Goal: Book appointment/travel/reservation

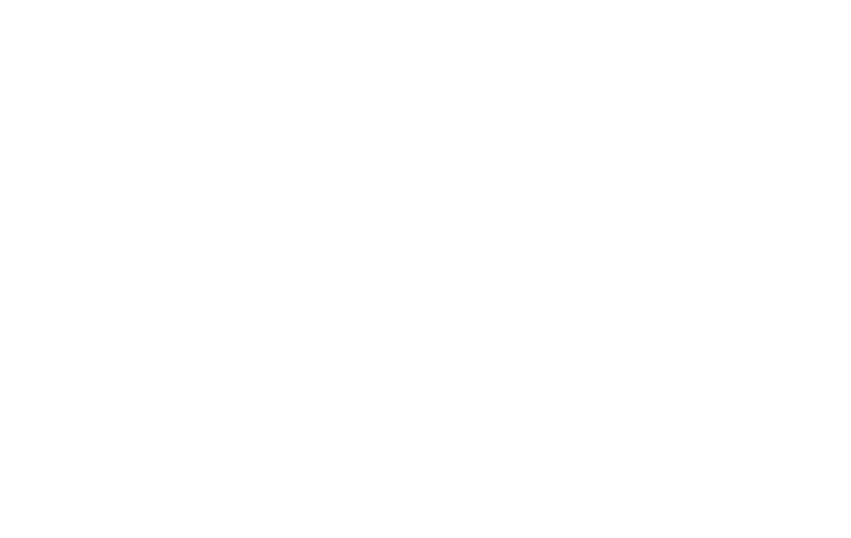
scroll to position [777, 0]
click at [807, 204] on link "family hotel in [GEOGRAPHIC_DATA]" at bounding box center [446, 220] width 732 height 32
click at [805, 40] on img at bounding box center [809, 38] width 83 height 42
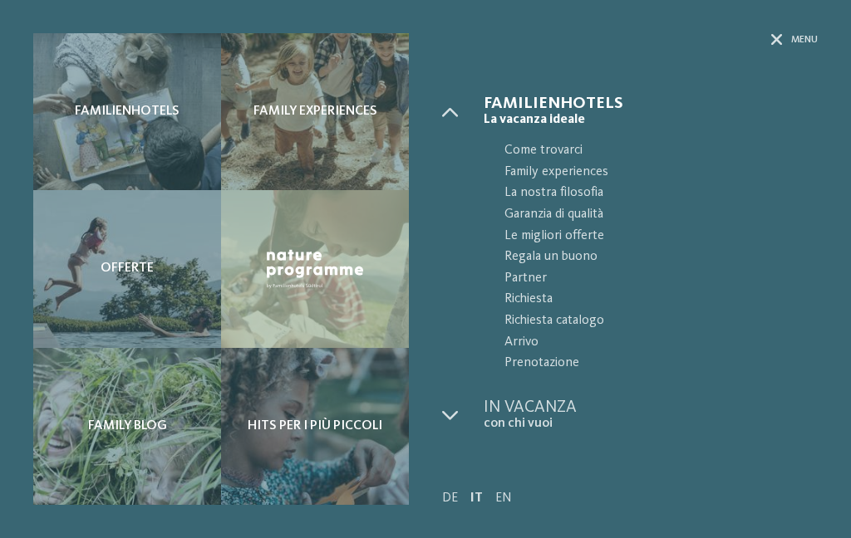
click at [781, 39] on icon at bounding box center [777, 40] width 12 height 12
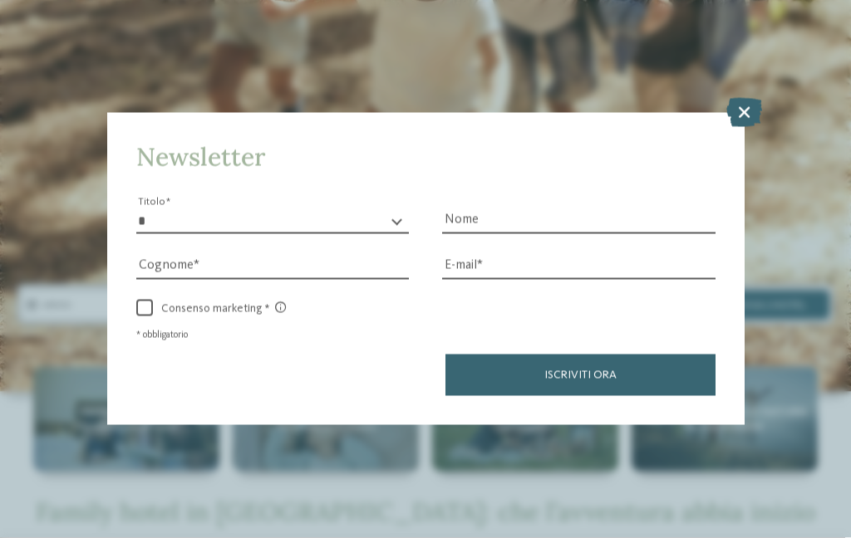
scroll to position [322, 0]
click at [748, 97] on icon at bounding box center [744, 111] width 36 height 29
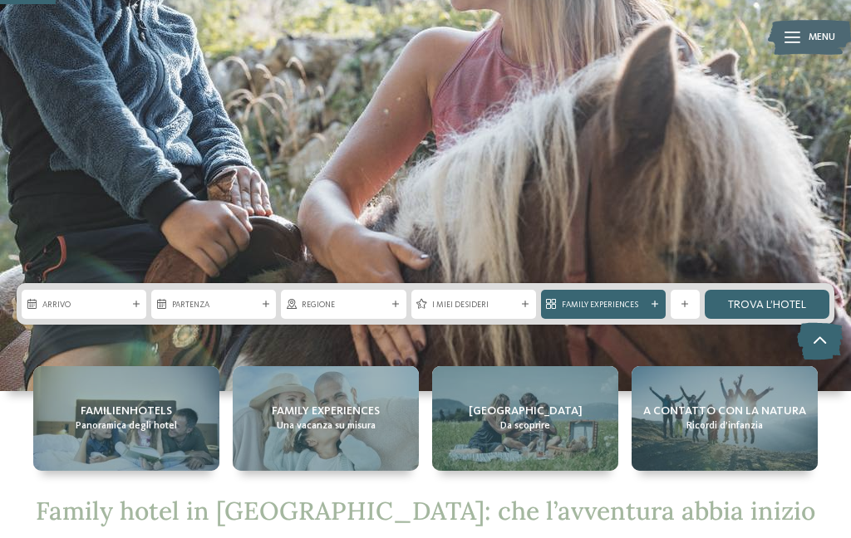
click at [41, 294] on div "Arrivo" at bounding box center [84, 304] width 125 height 29
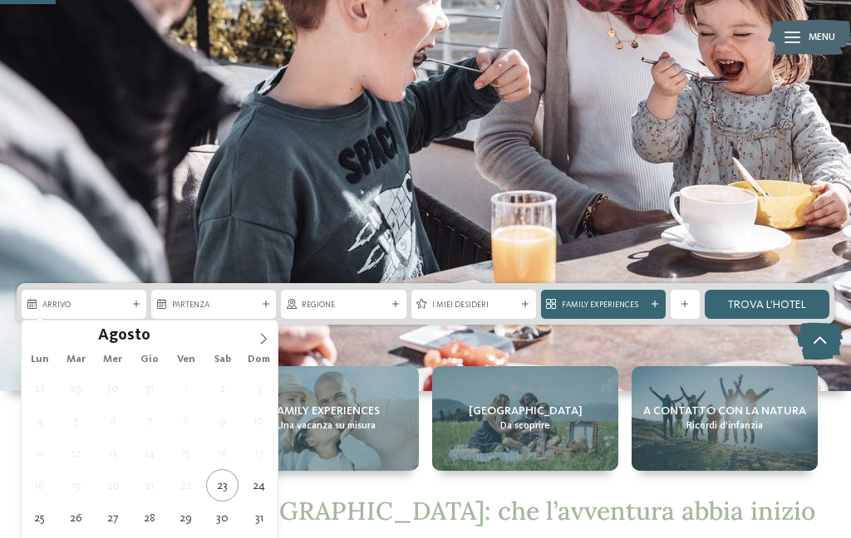
click at [258, 334] on icon at bounding box center [264, 339] width 12 height 12
click at [268, 341] on icon at bounding box center [264, 339] width 12 height 12
click at [268, 340] on icon at bounding box center [264, 339] width 12 height 12
click at [270, 330] on span at bounding box center [263, 335] width 28 height 28
click at [270, 342] on span at bounding box center [263, 335] width 28 height 28
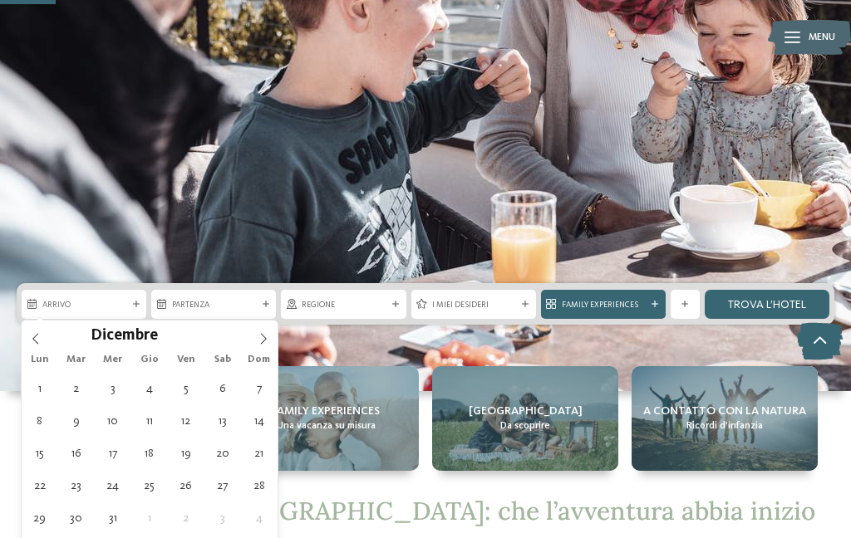
type input "****"
click at [269, 337] on span at bounding box center [263, 335] width 28 height 28
click at [271, 336] on span at bounding box center [263, 335] width 28 height 28
click at [265, 342] on icon at bounding box center [264, 339] width 12 height 12
click at [266, 336] on icon at bounding box center [264, 339] width 12 height 12
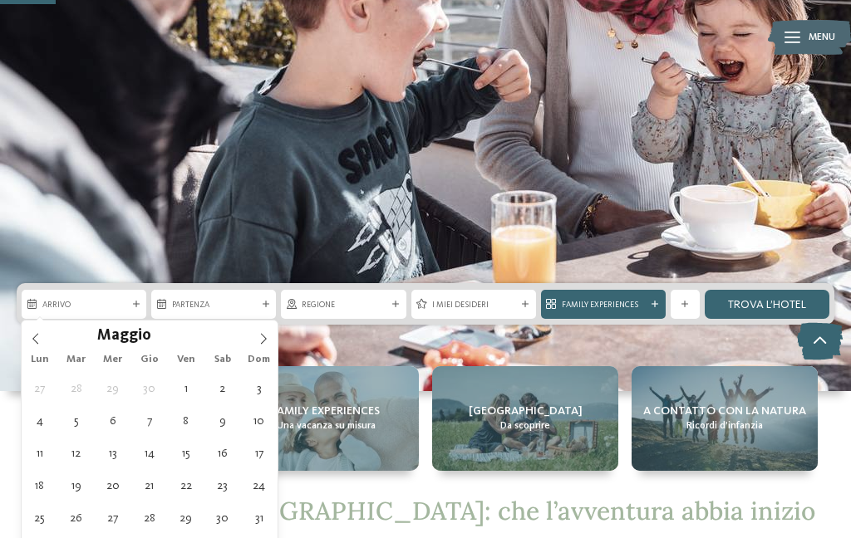
click at [263, 334] on icon at bounding box center [264, 339] width 12 height 12
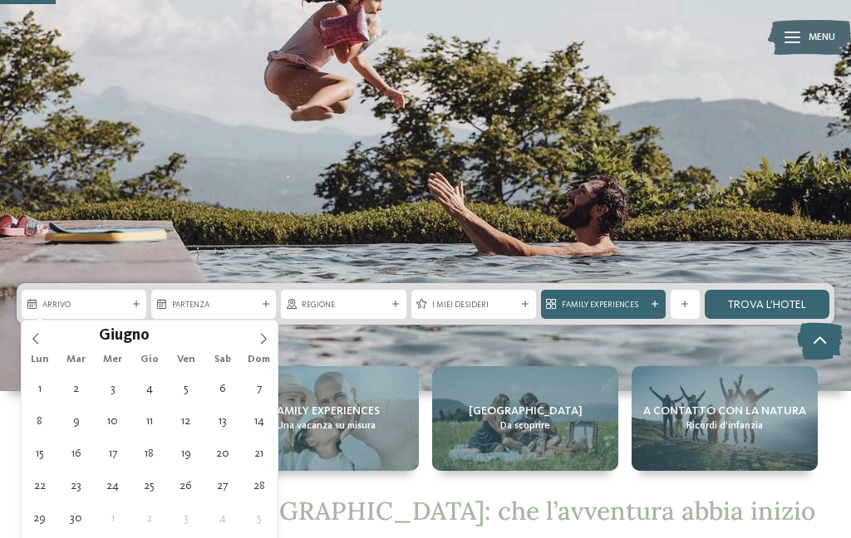
click at [266, 336] on icon at bounding box center [264, 339] width 12 height 12
type div "19.07.2026"
type input "****"
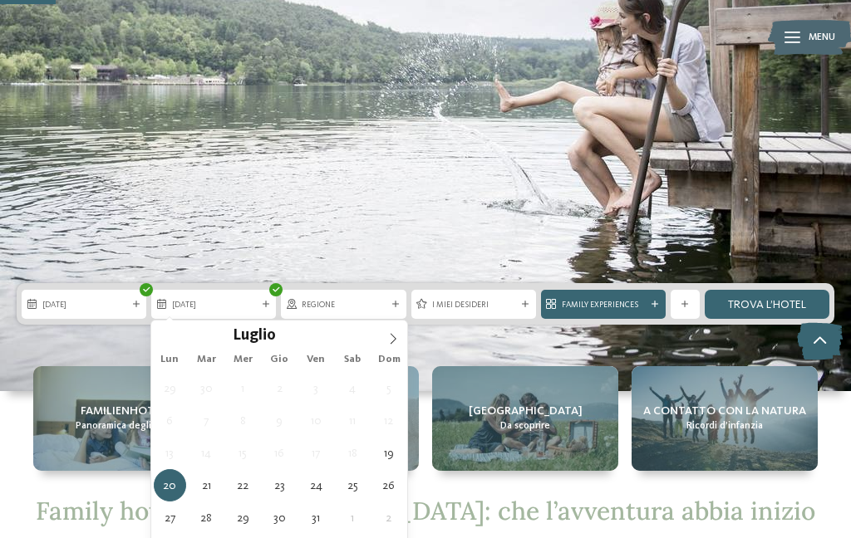
type div "26.07.2026"
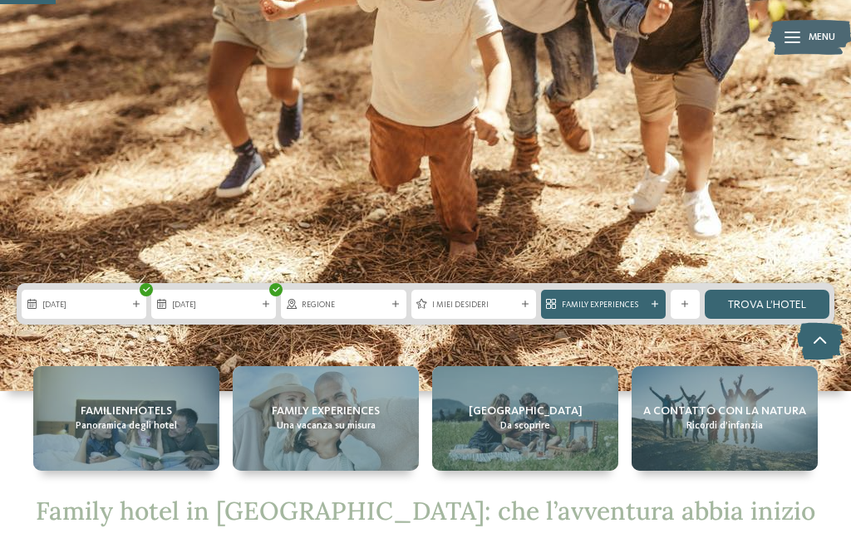
click at [393, 302] on icon at bounding box center [395, 304] width 7 height 7
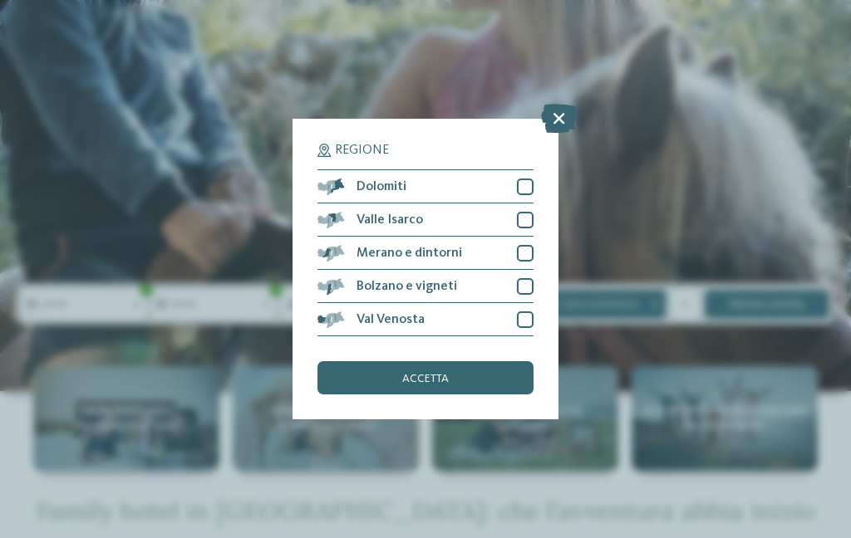
scroll to position [0, 0]
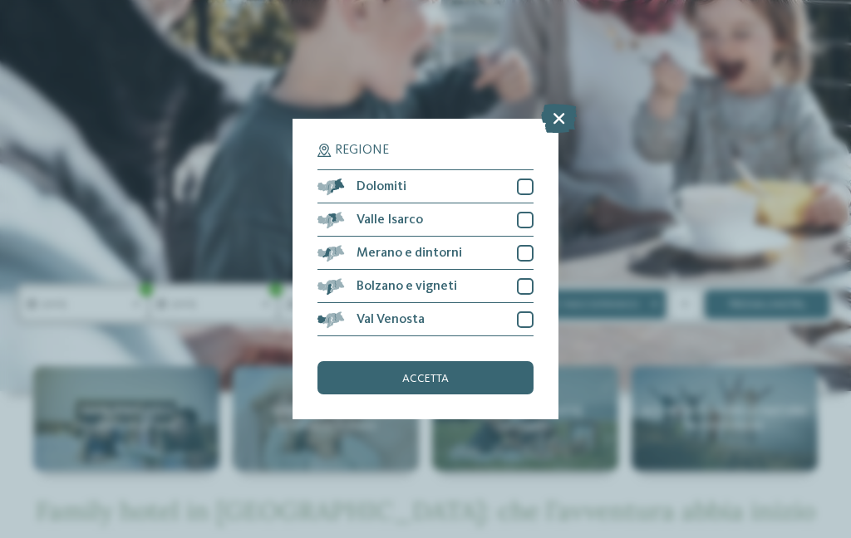
click at [522, 179] on div at bounding box center [525, 187] width 17 height 17
click at [451, 361] on div "accetta" at bounding box center [425, 377] width 216 height 33
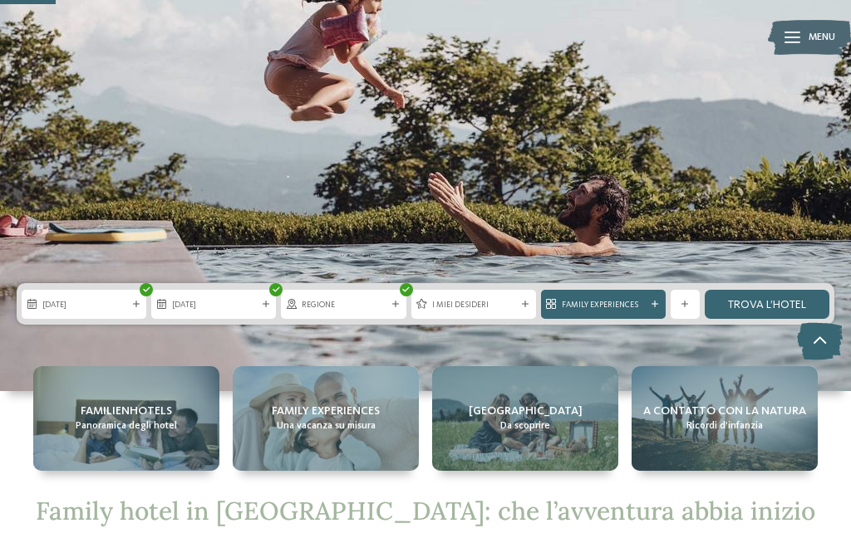
click at [489, 306] on span "I miei desideri" at bounding box center [473, 305] width 83 height 12
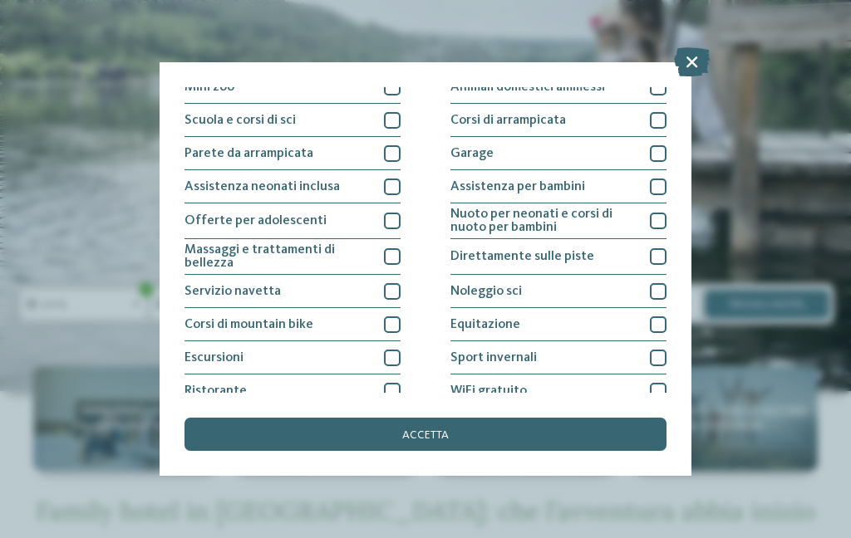
scroll to position [267, 0]
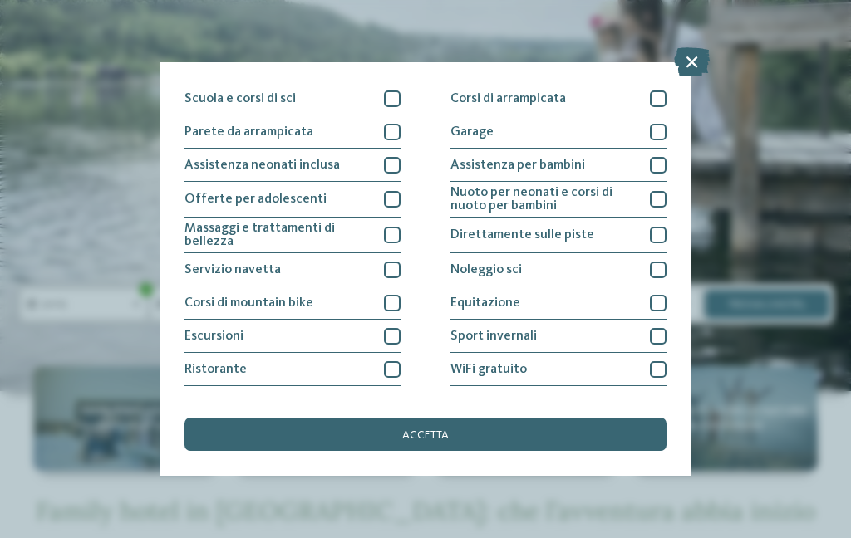
click at [664, 167] on div at bounding box center [658, 165] width 17 height 17
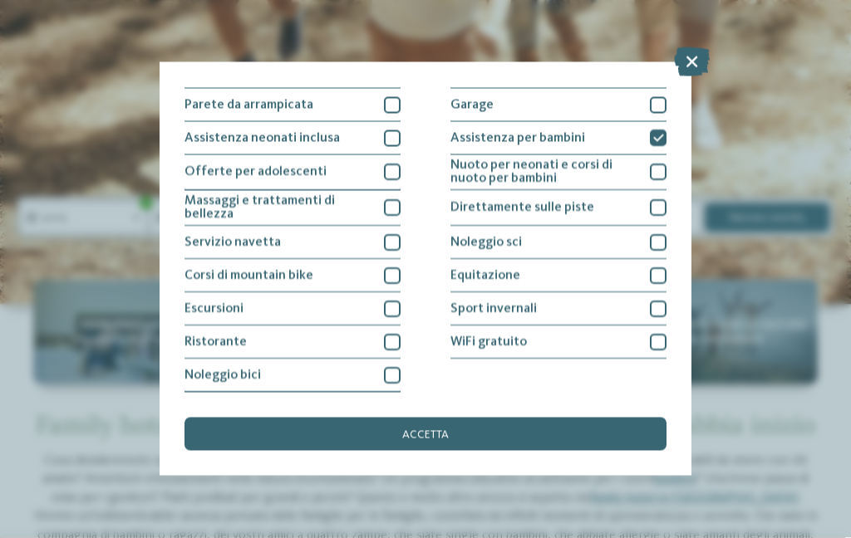
scroll to position [409, 0]
click at [449, 418] on div "accetta" at bounding box center [425, 434] width 482 height 33
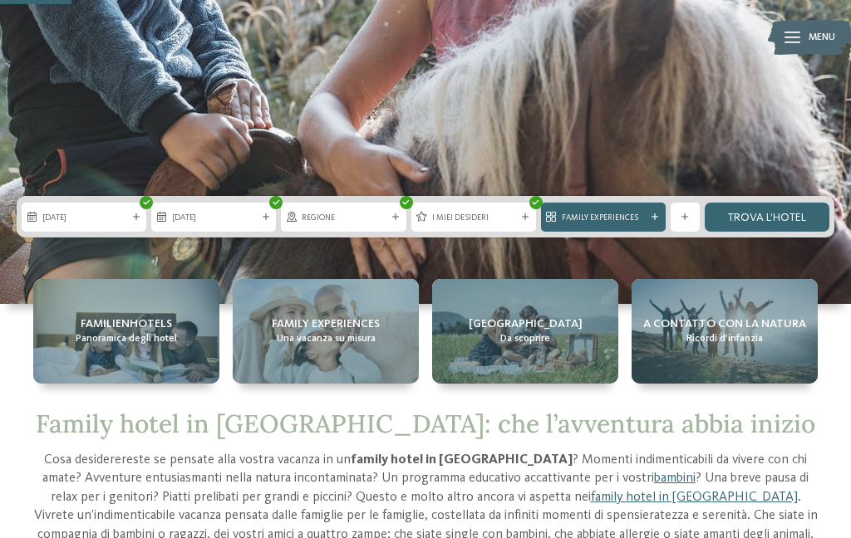
click at [785, 217] on link "trova l’hotel" at bounding box center [767, 217] width 125 height 29
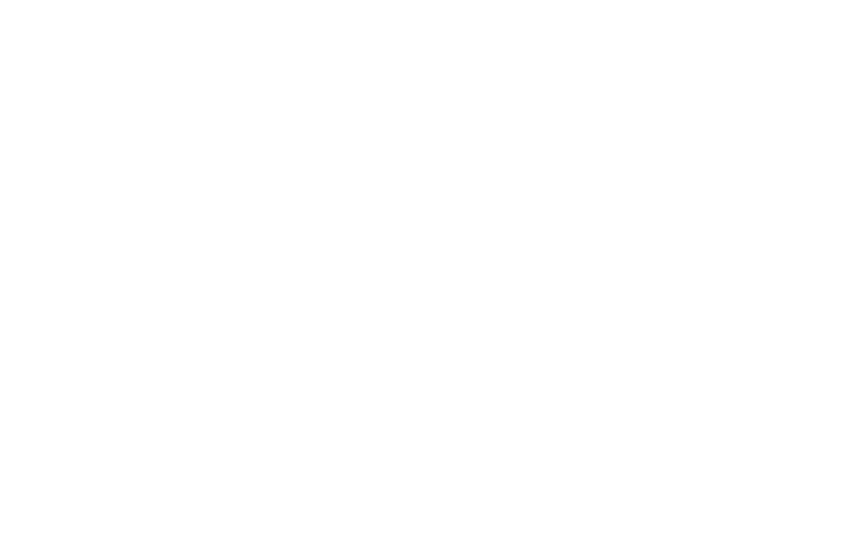
scroll to position [248, 0]
click at [763, 89] on span "filtra" at bounding box center [753, 93] width 32 height 12
click at [123, 289] on span "Family hotel [GEOGRAPHIC_DATA]" at bounding box center [98, 305] width 131 height 32
click at [374, 338] on span "Regione" at bounding box center [346, 341] width 78 height 12
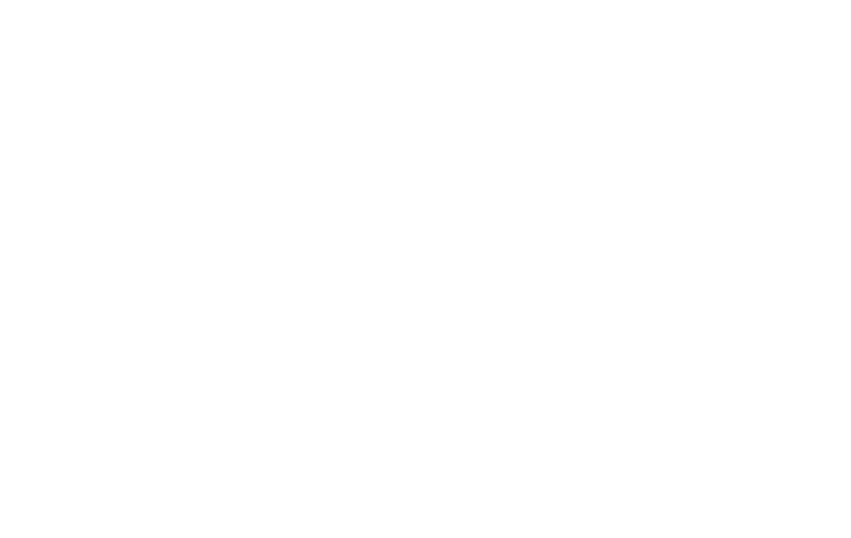
click at [460, 361] on div "accetta" at bounding box center [425, 377] width 216 height 33
click at [632, 151] on span "Contatti" at bounding box center [629, 157] width 65 height 13
click at [604, 393] on link "hotel membri" at bounding box center [590, 399] width 73 height 13
click at [534, 183] on link "[GEOGRAPHIC_DATA]" at bounding box center [533, 177] width 125 height 13
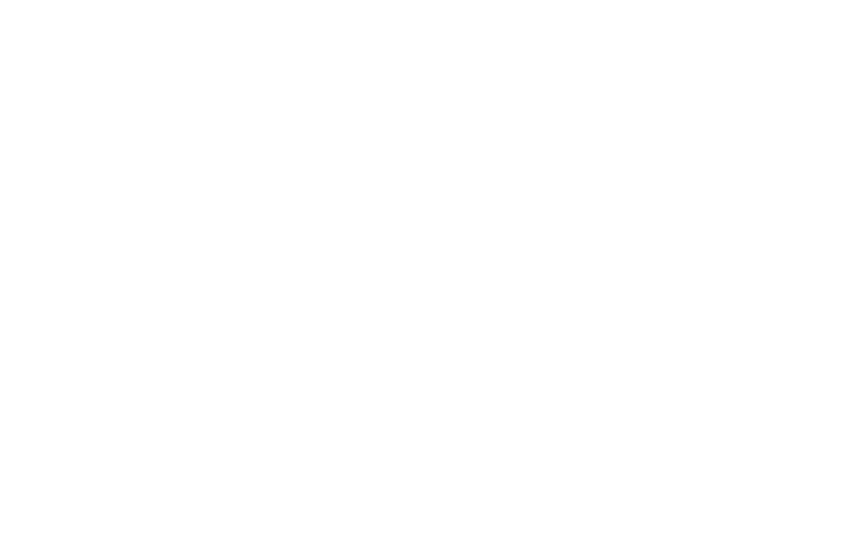
scroll to position [2537, 0]
click at [519, 298] on h4 "Family Hotel Posta ****" at bounding box center [625, 309] width 351 height 22
click at [328, 374] on div "[PERSON_NAME] ora" at bounding box center [307, 373] width 137 height 33
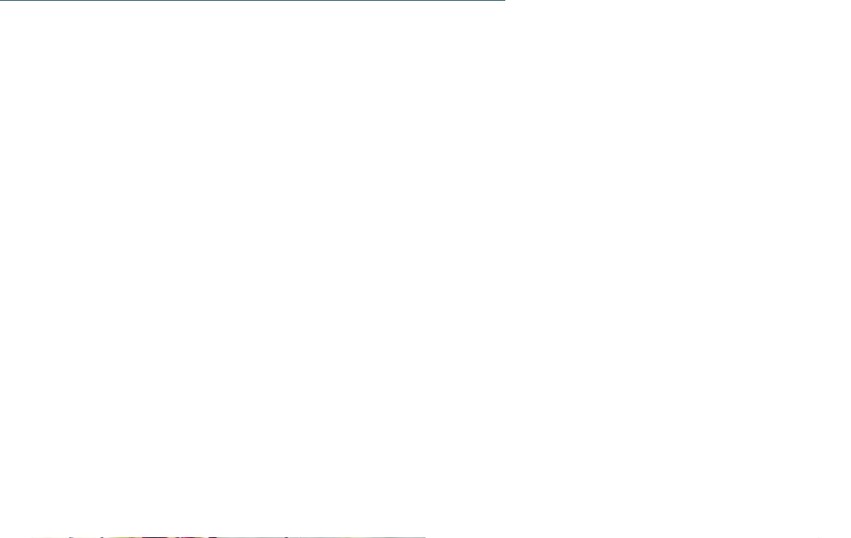
scroll to position [0, 0]
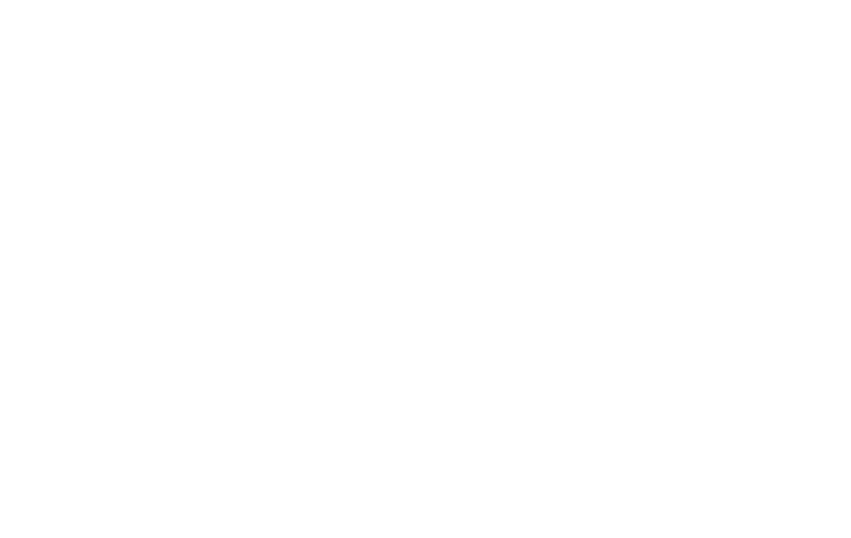
scroll to position [546, 0]
